Goal: Navigation & Orientation: Understand site structure

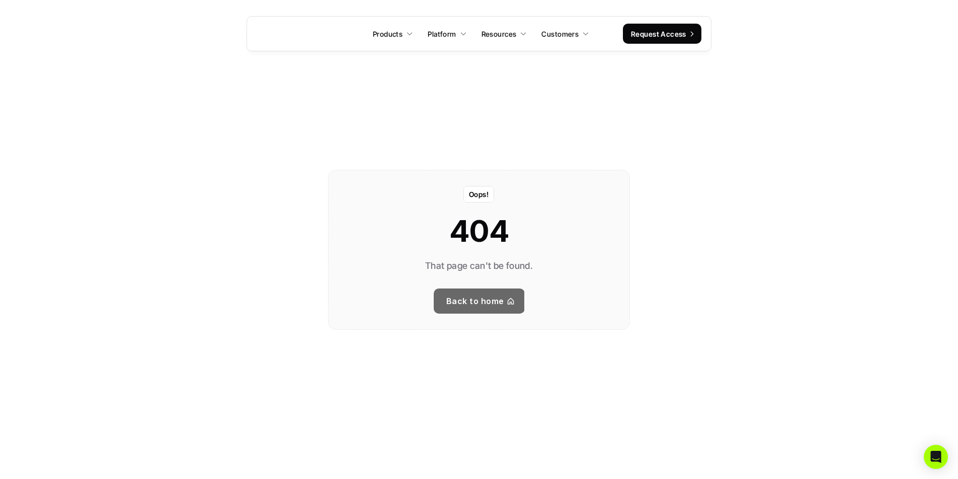
click at [491, 294] on p "Back to home" at bounding box center [475, 301] width 58 height 15
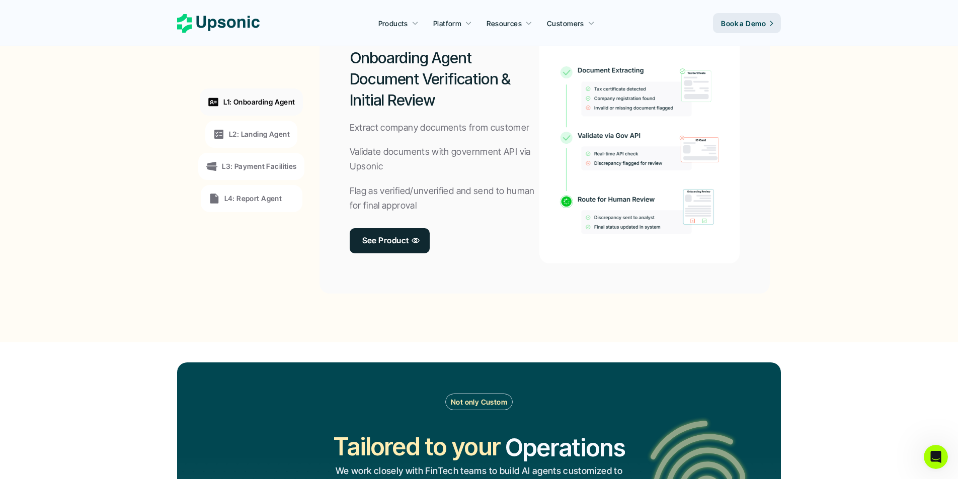
scroll to position [810, 0]
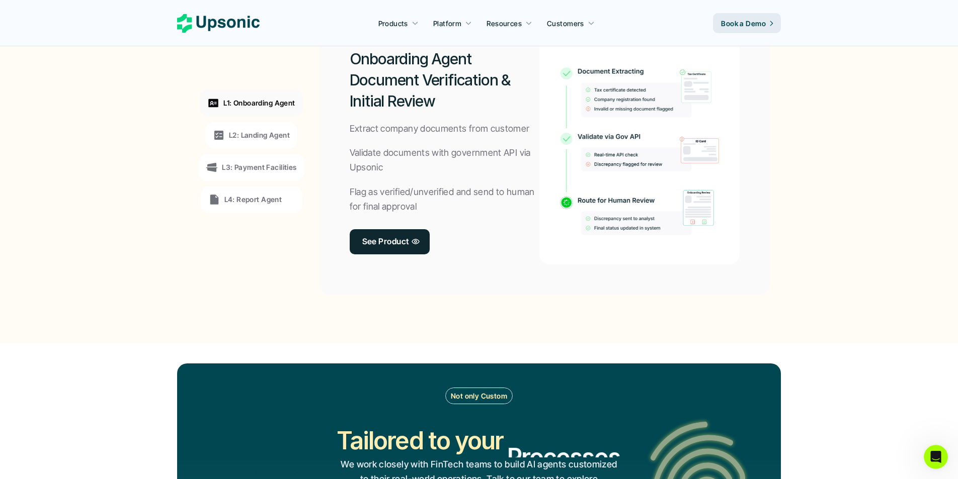
click at [257, 204] on p "L4: Report Agent" at bounding box center [253, 199] width 58 height 11
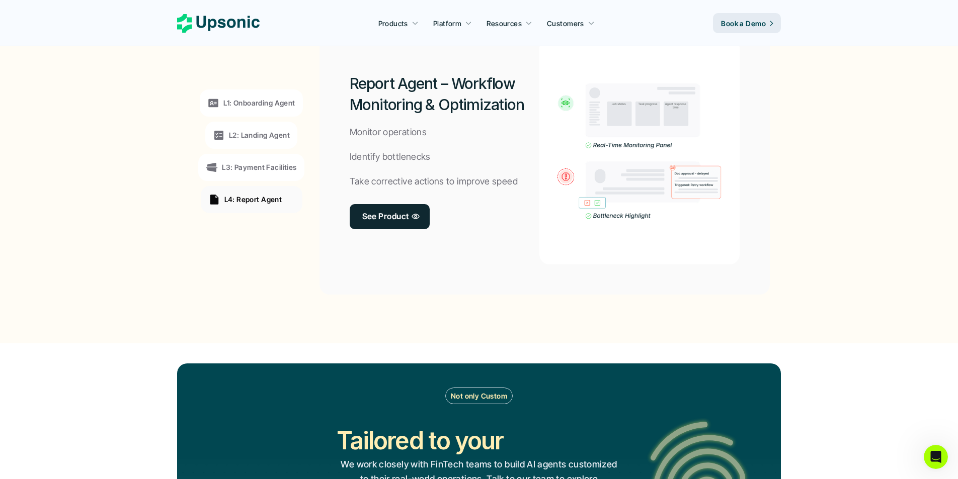
click at [268, 159] on div "L3: Payment Facilities" at bounding box center [251, 167] width 106 height 27
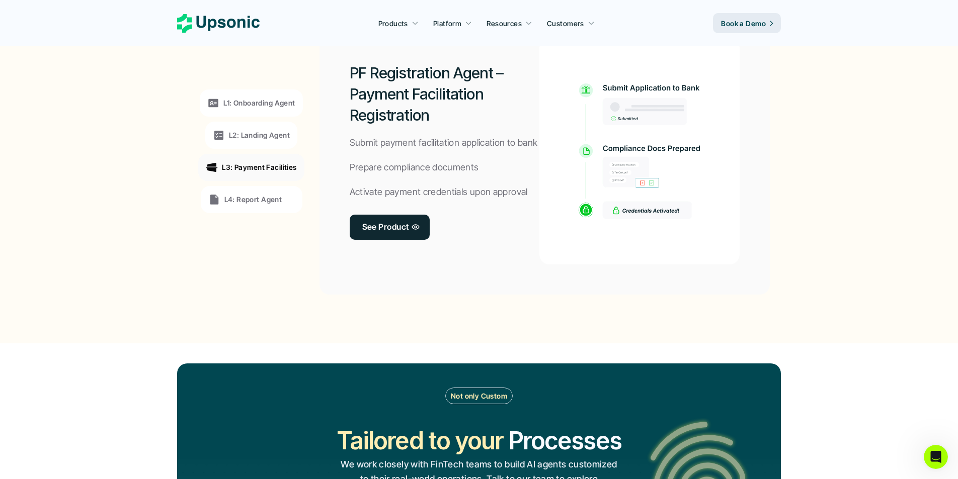
click at [273, 143] on div "L2: Landing Agent" at bounding box center [251, 135] width 92 height 27
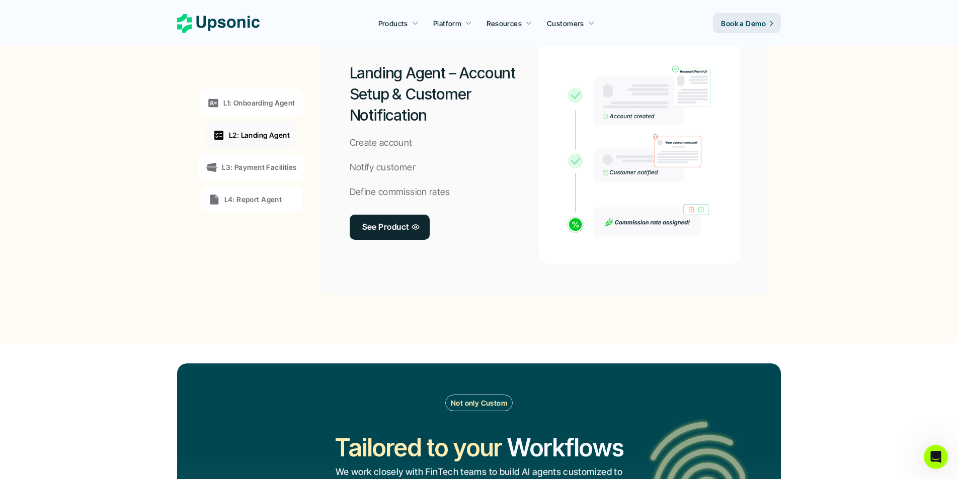
click at [271, 182] on div "L1: Onboarding Agent L2: Landing Agent L3: Payment Facilities L4: Report Agent" at bounding box center [251, 152] width 138 height 272
click at [270, 174] on div "L3: Payment Facilities" at bounding box center [251, 167] width 106 height 27
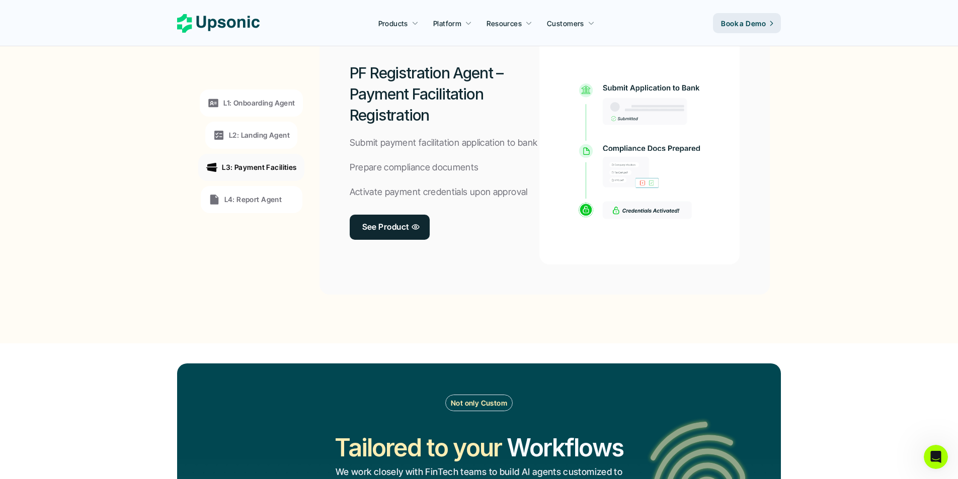
click at [278, 103] on p "L1: Onboarding Agent" at bounding box center [258, 103] width 71 height 11
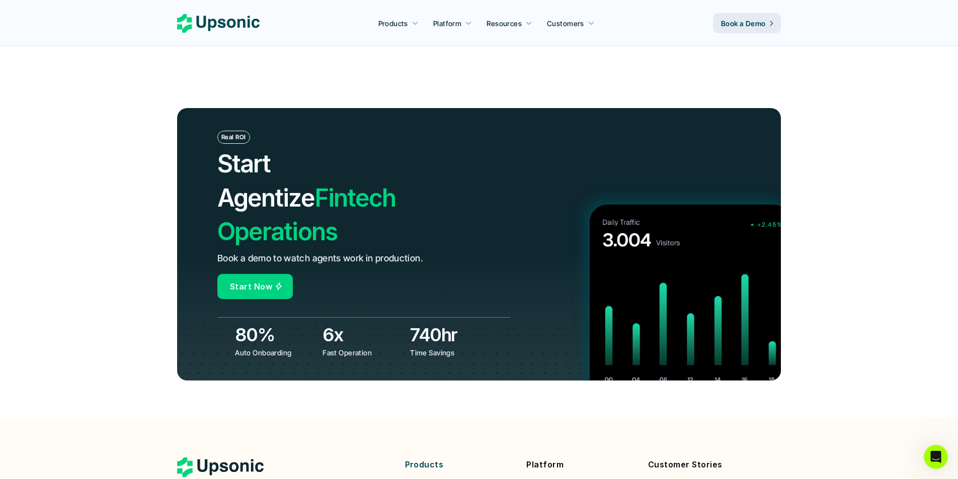
scroll to position [3460, 0]
